Goal: Navigation & Orientation: Find specific page/section

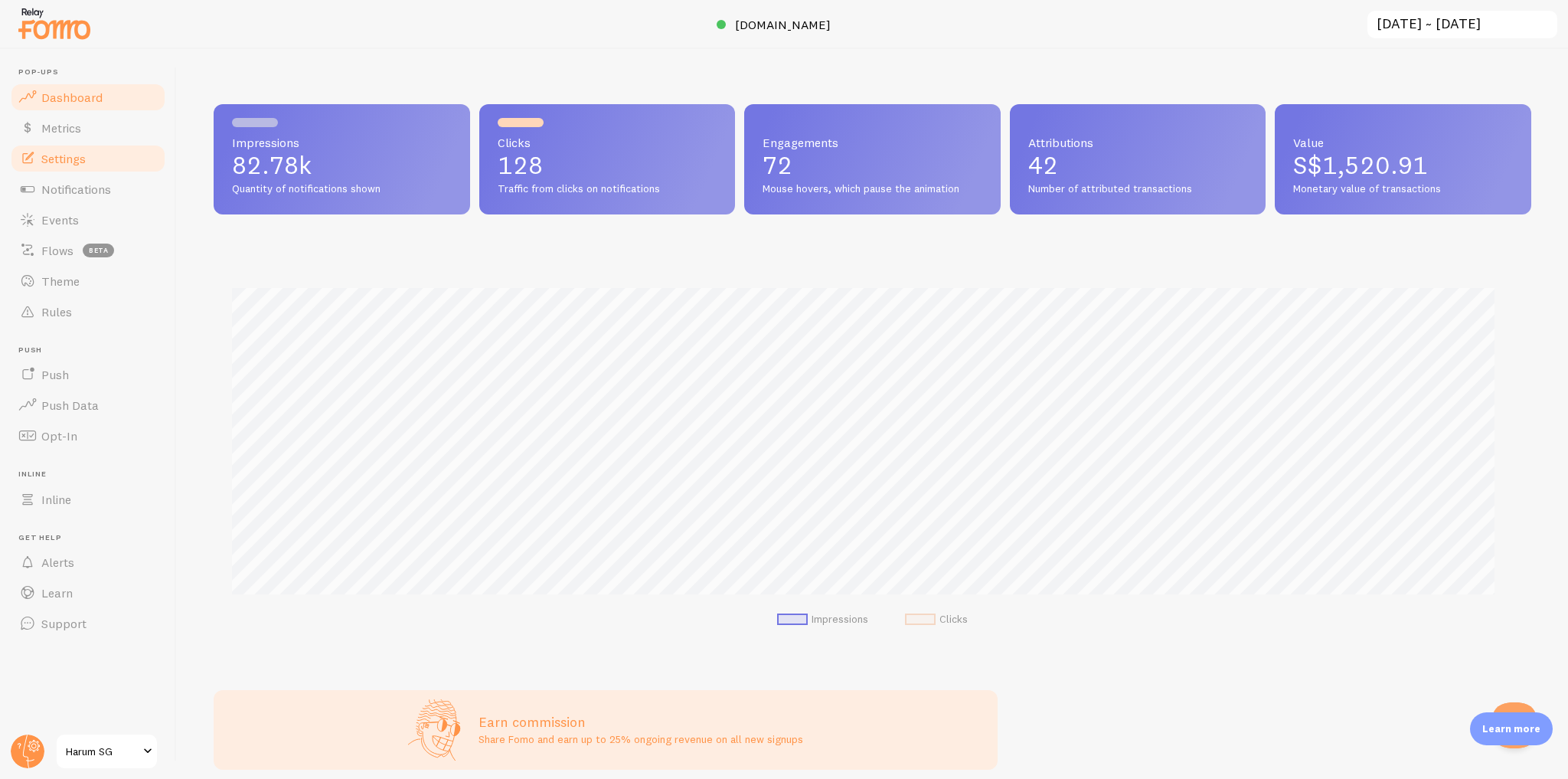
scroll to position [765121, 764436]
click at [100, 164] on link "Settings" at bounding box center [88, 158] width 158 height 31
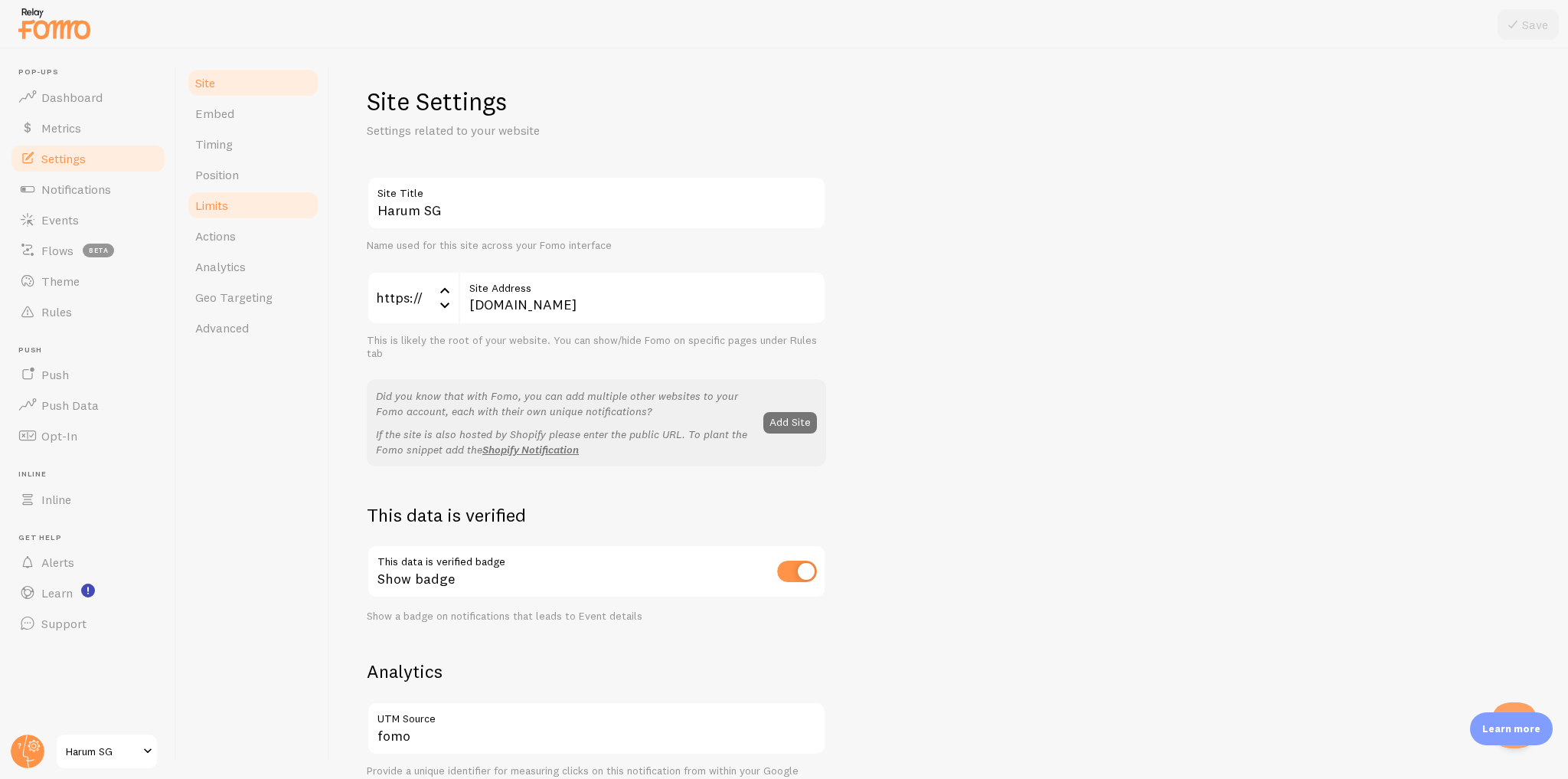
click at [253, 209] on link "Limits" at bounding box center [253, 205] width 134 height 31
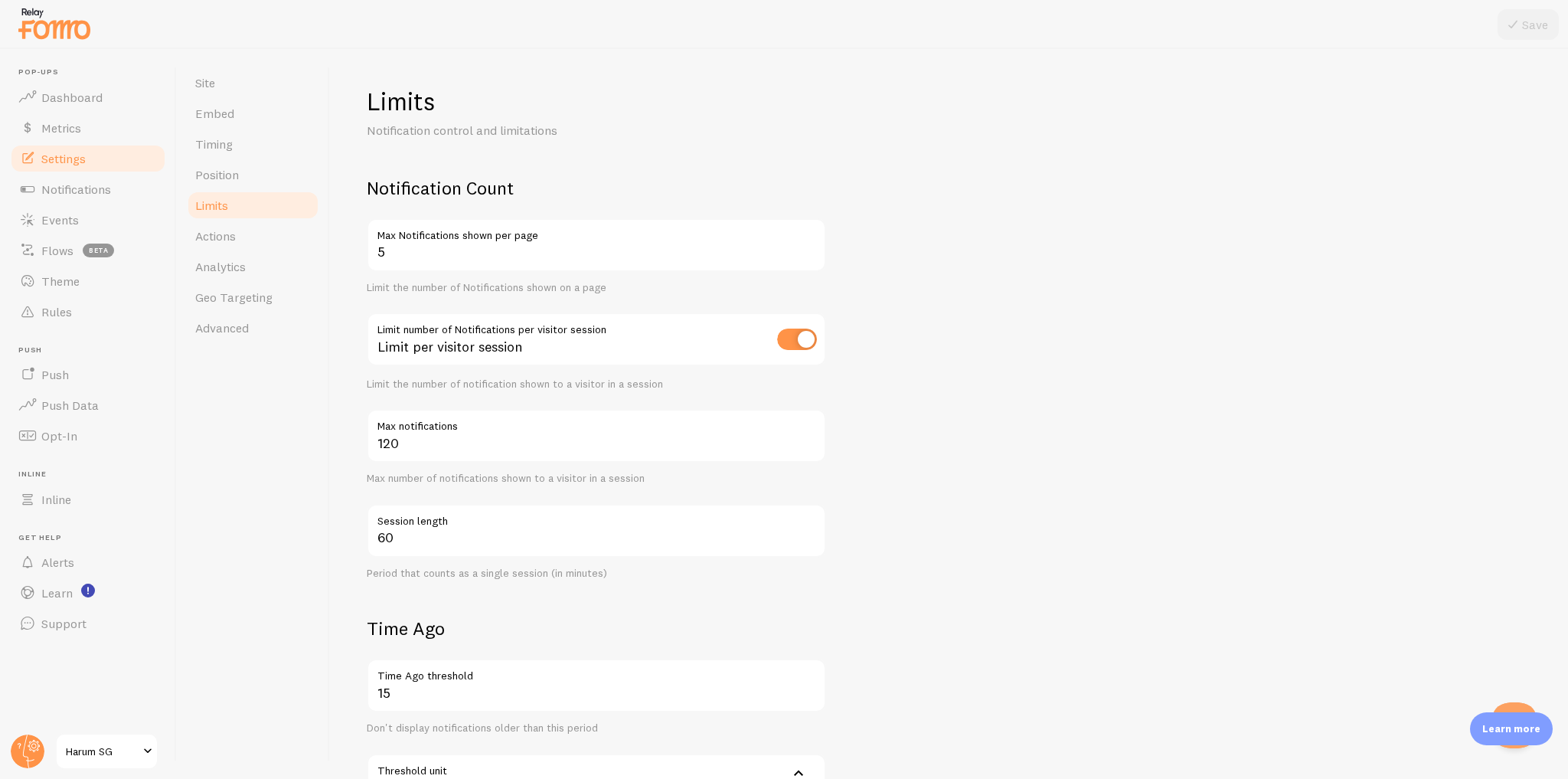
click at [915, 310] on form "Notification Count 5 Max Notifications shown per page Limit the number of Notif…" at bounding box center [949, 626] width 1165 height 902
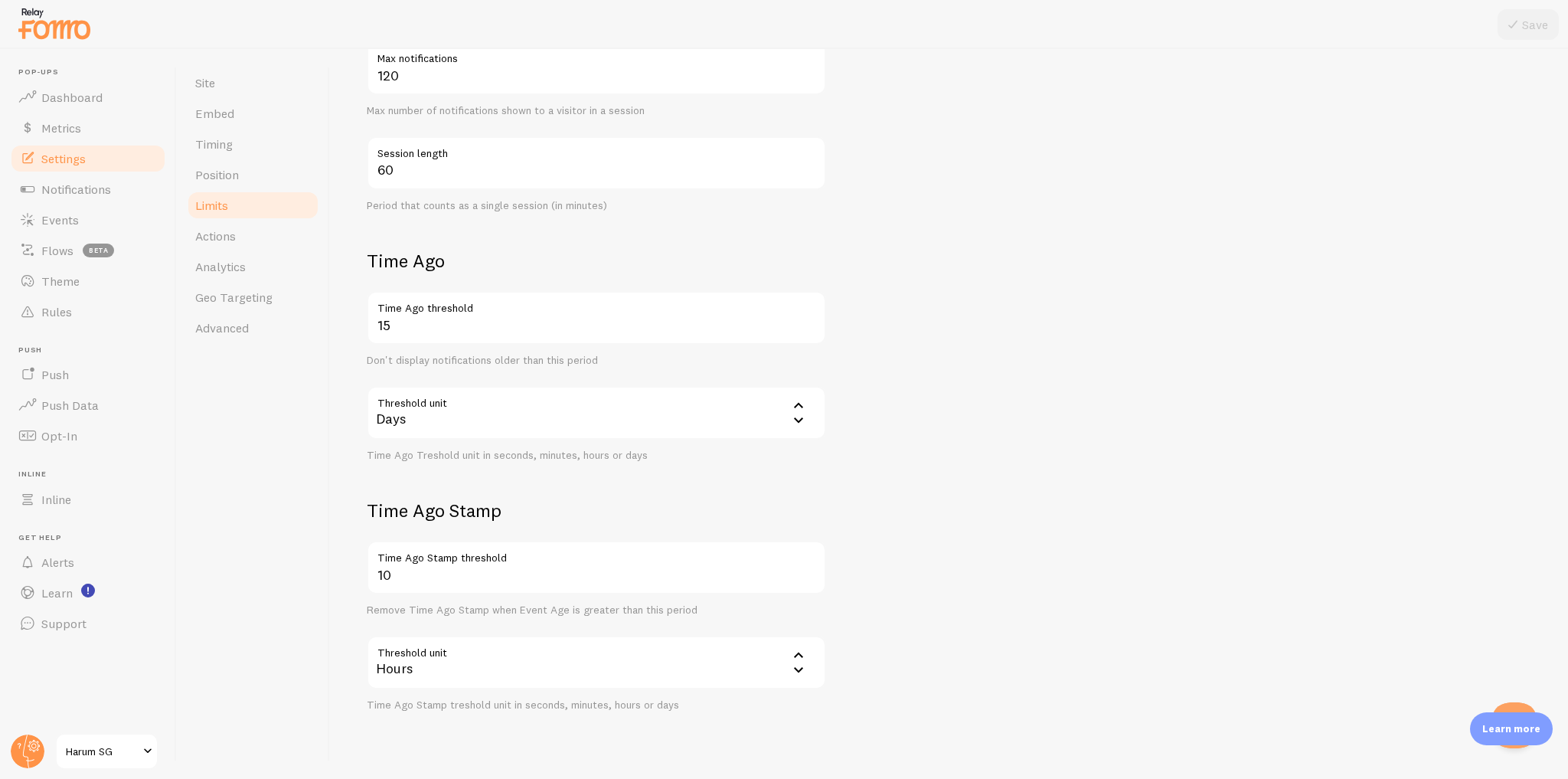
scroll to position [401, 0]
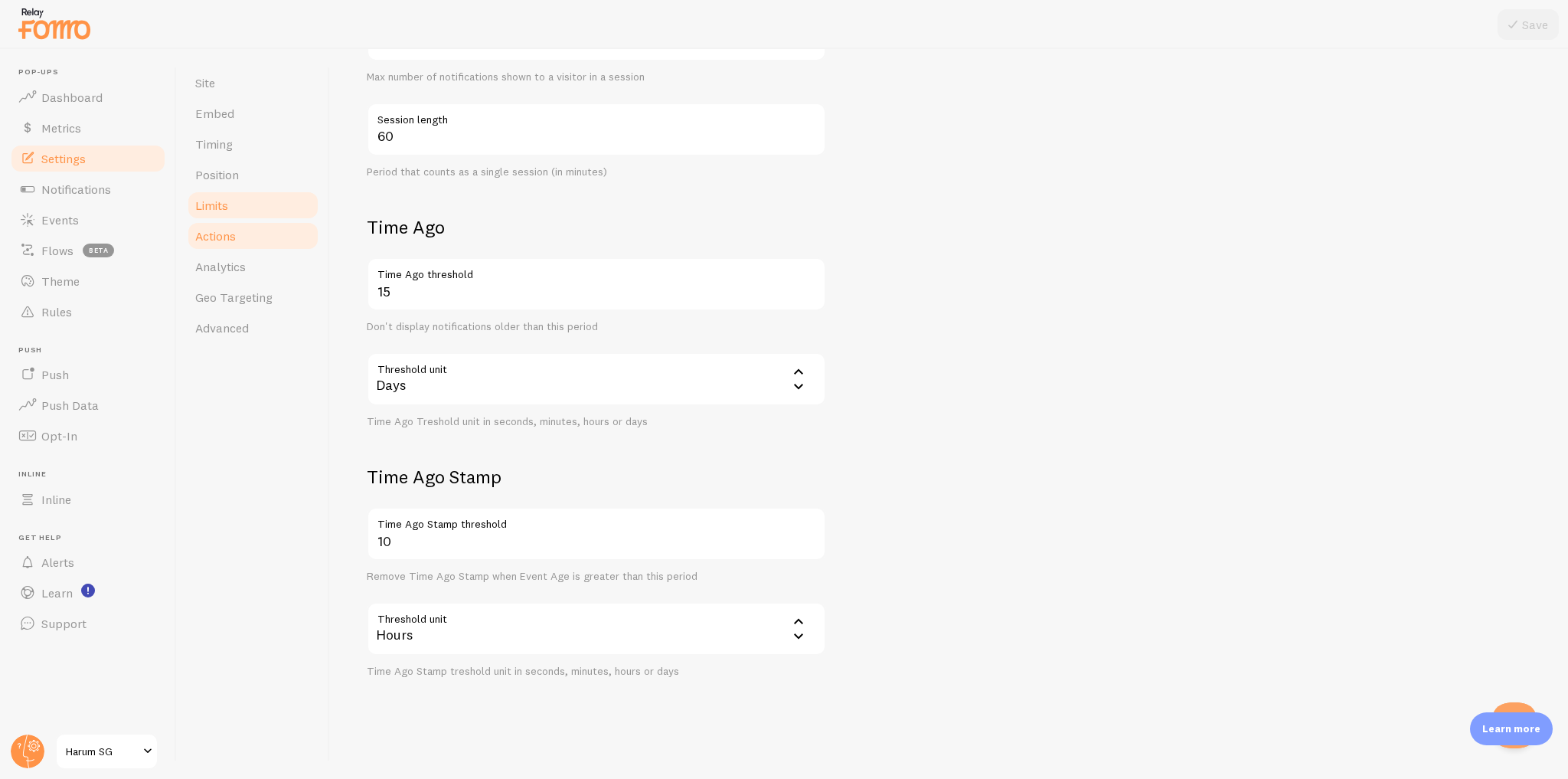
click at [244, 241] on link "Actions" at bounding box center [253, 236] width 134 height 31
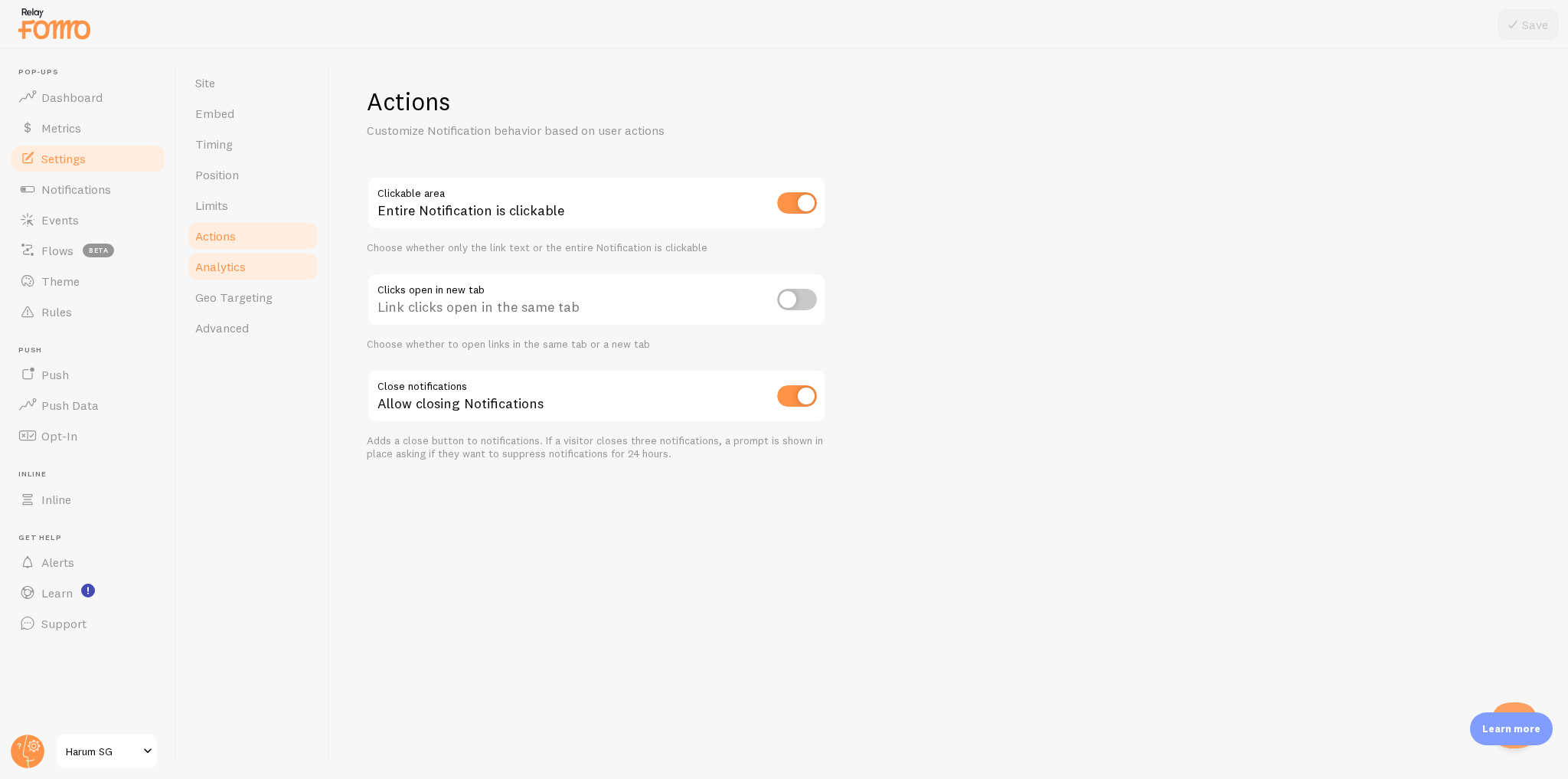
click at [259, 275] on link "Analytics" at bounding box center [253, 266] width 134 height 31
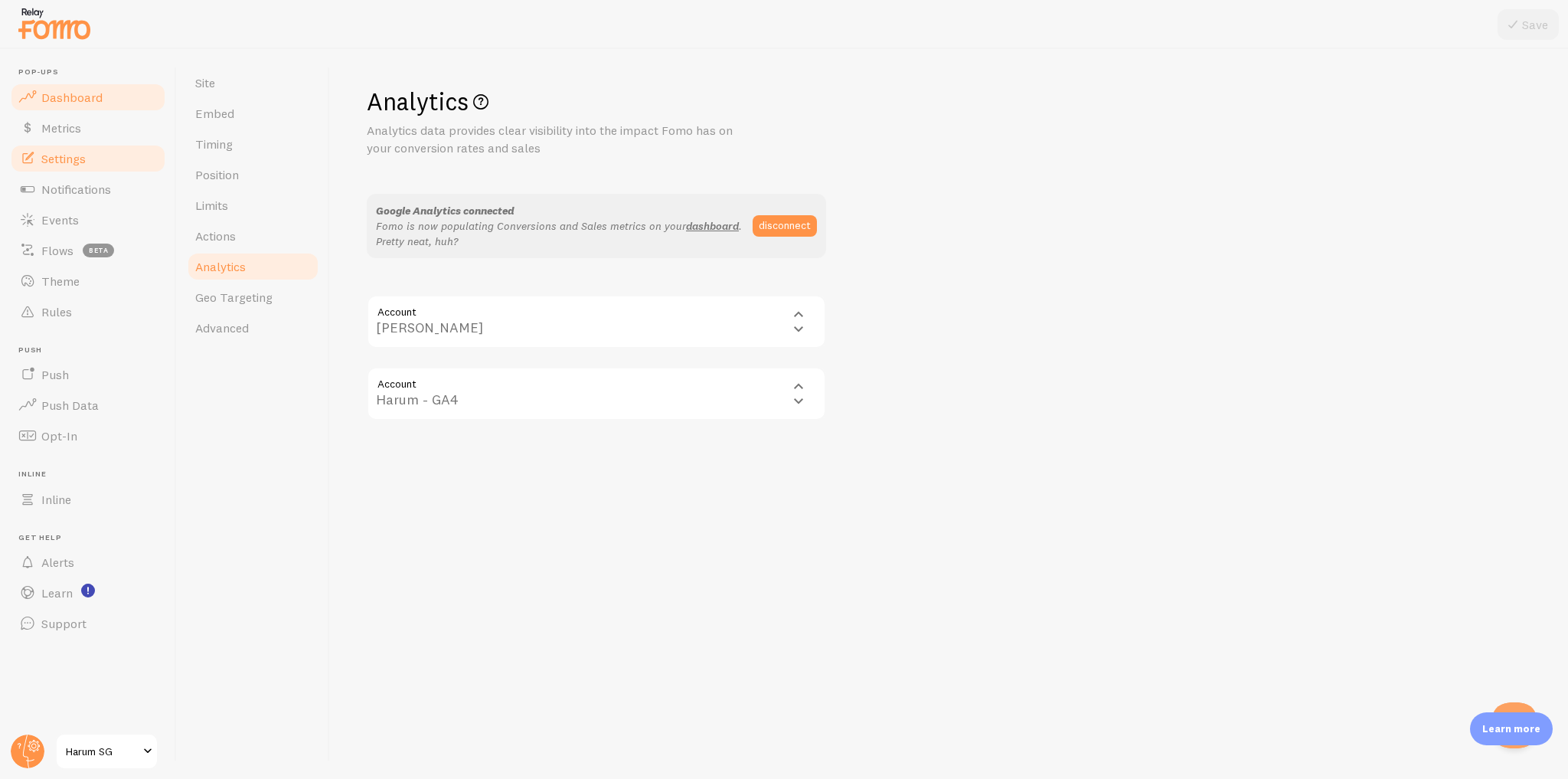
click at [111, 91] on link "Dashboard" at bounding box center [88, 97] width 158 height 31
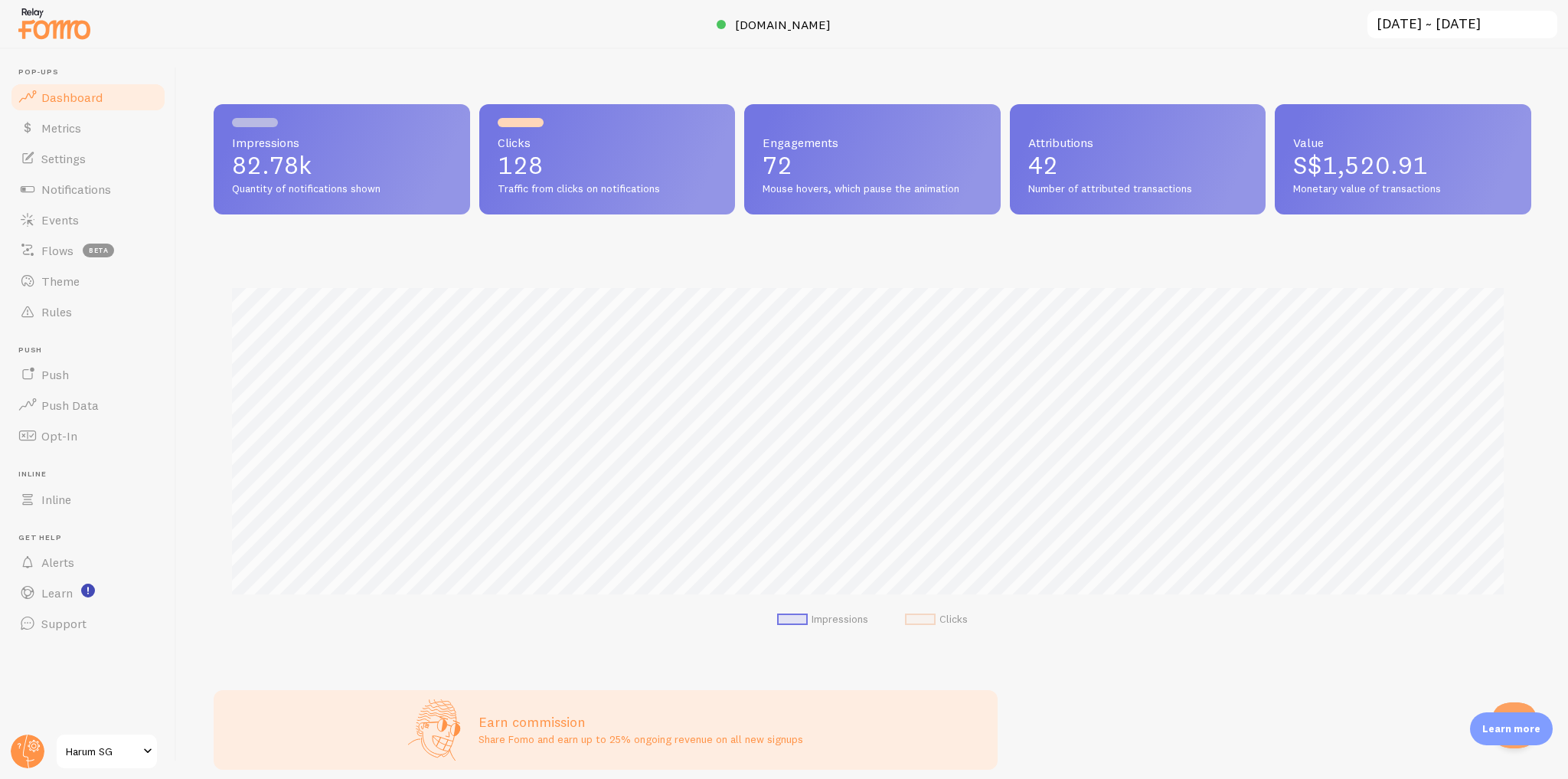
click at [134, 93] on link "Dashboard" at bounding box center [88, 97] width 158 height 31
